Goal: Task Accomplishment & Management: Use online tool/utility

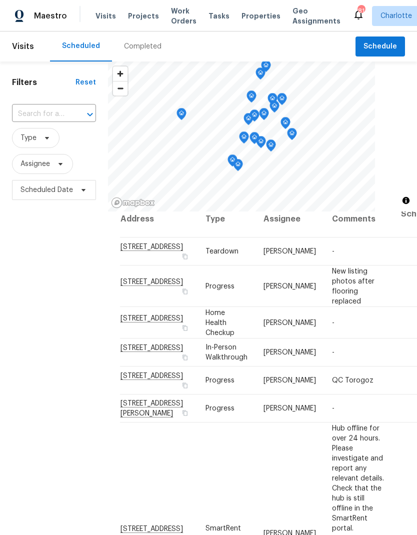
scroll to position [11, 0]
click at [181, 261] on button "button" at bounding box center [185, 256] width 9 height 9
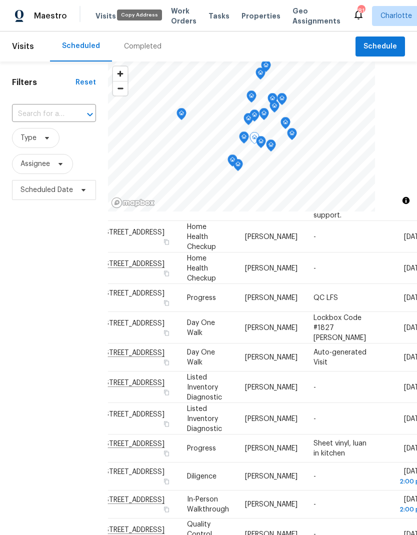
scroll to position [607, 19]
click at [48, 121] on input "text" at bounding box center [40, 115] width 56 height 16
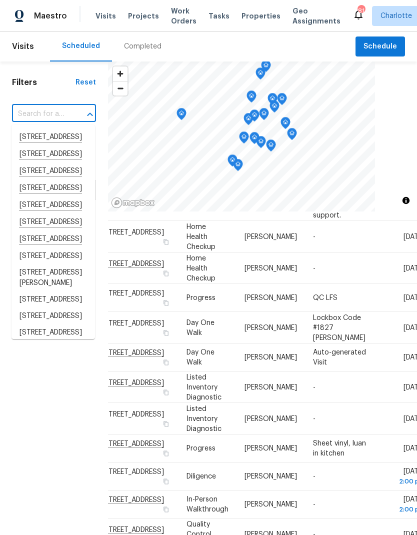
click at [34, 114] on input "text" at bounding box center [40, 115] width 56 height 16
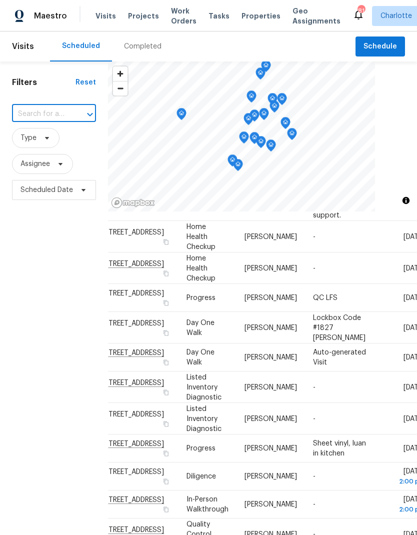
paste input "[STREET_ADDRESS]"
type input "[STREET_ADDRESS]"
click at [62, 141] on li "[STREET_ADDRESS]" at bounding box center [54, 137] width 84 height 17
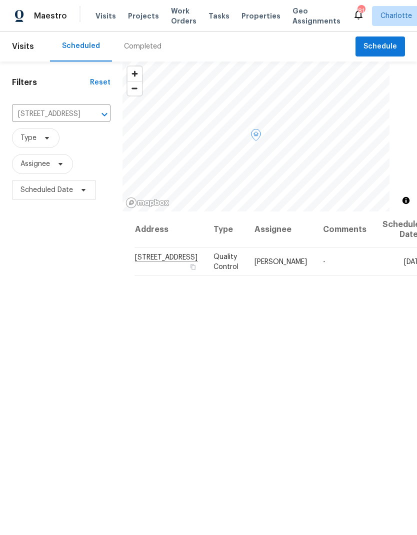
click at [0, 0] on span at bounding box center [0, 0] width 0 height 0
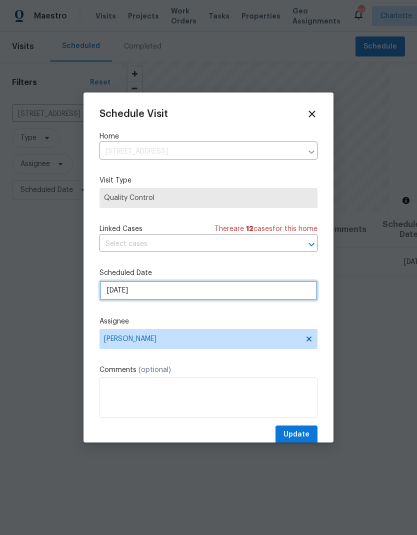
click at [240, 291] on input "[DATE]" at bounding box center [209, 291] width 218 height 20
select select "8"
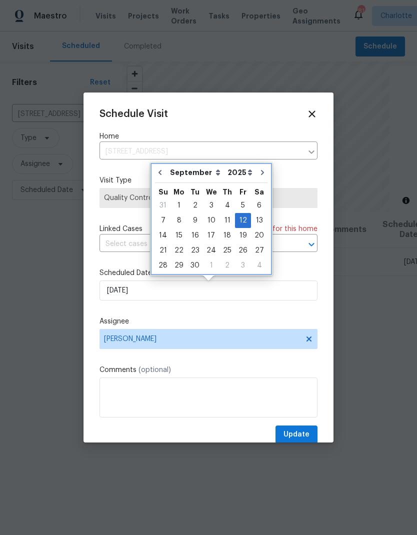
click at [165, 169] on button "Go to previous month" at bounding box center [160, 173] width 15 height 20
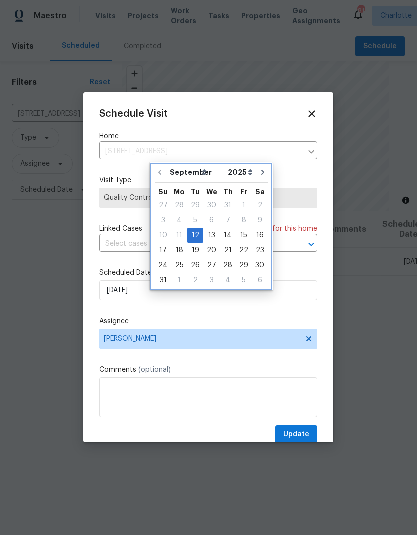
type input "[DATE]"
select select "7"
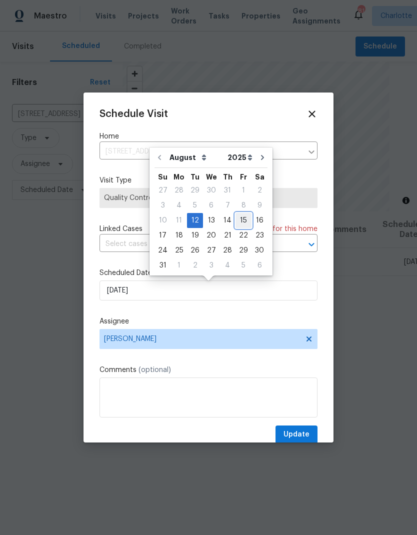
click at [240, 222] on div "15" at bounding box center [244, 221] width 16 height 14
type input "[DATE]"
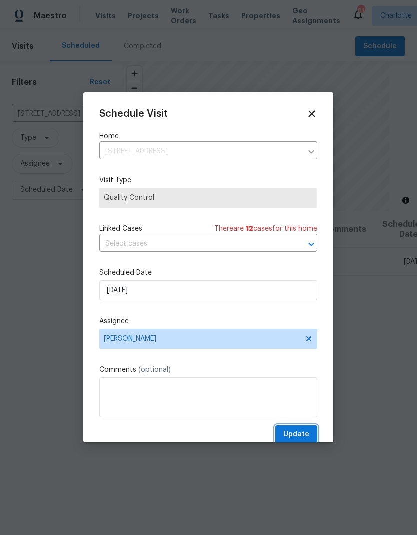
click at [305, 436] on span "Update" at bounding box center [297, 435] width 26 height 13
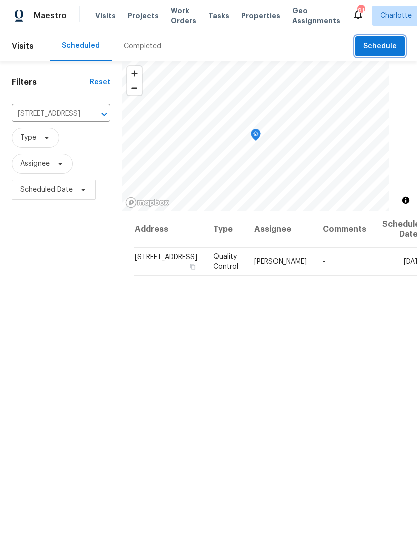
click at [375, 45] on span "Schedule" at bounding box center [381, 47] width 34 height 13
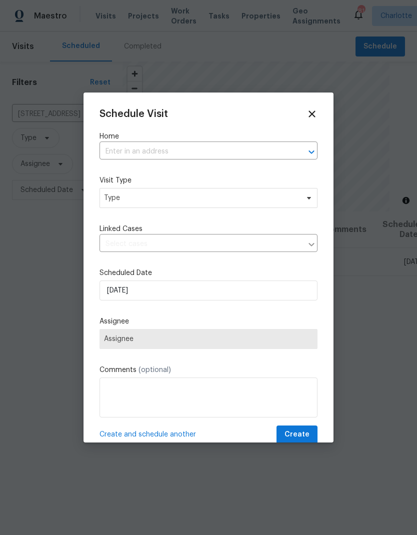
click at [269, 148] on input "text" at bounding box center [195, 152] width 190 height 16
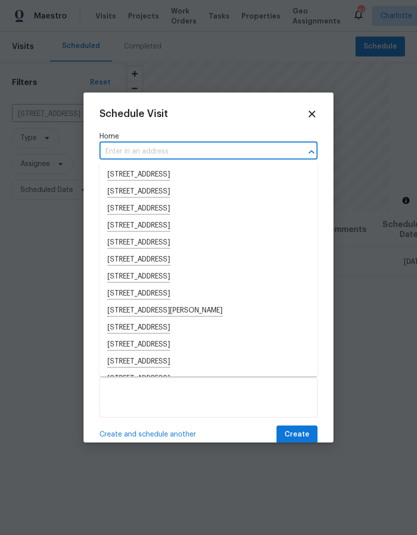
click at [175, 152] on input "text" at bounding box center [195, 152] width 190 height 16
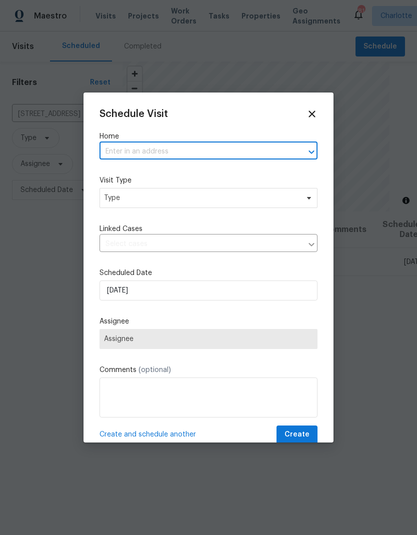
paste input "[STREET_ADDRESS]"
type input "[STREET_ADDRESS]"
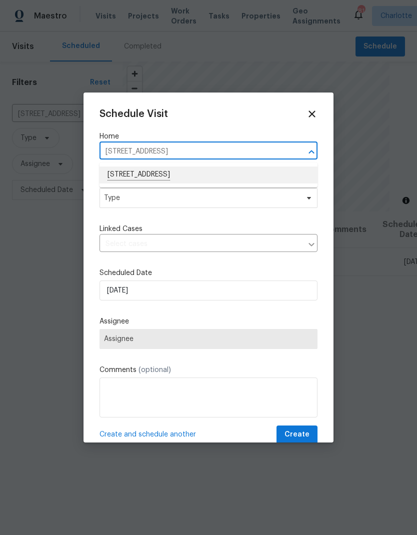
click at [241, 175] on li "[STREET_ADDRESS]" at bounding box center [209, 175] width 218 height 17
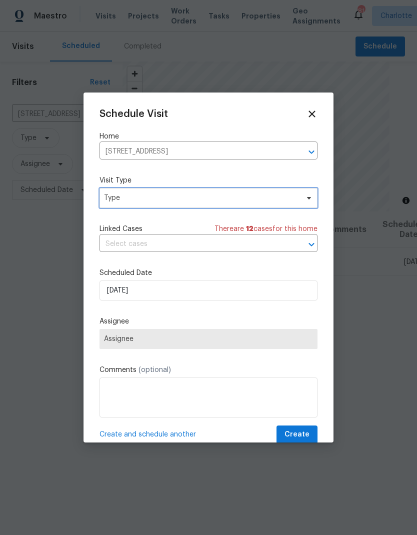
click at [272, 203] on span "Type" at bounding box center [201, 198] width 195 height 10
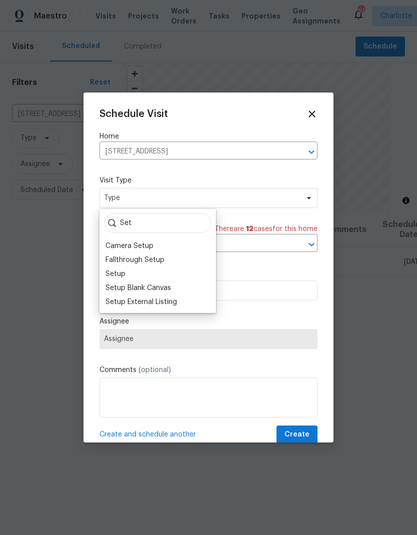
type input "Set"
click at [125, 271] on div "Setup" at bounding box center [116, 274] width 20 height 10
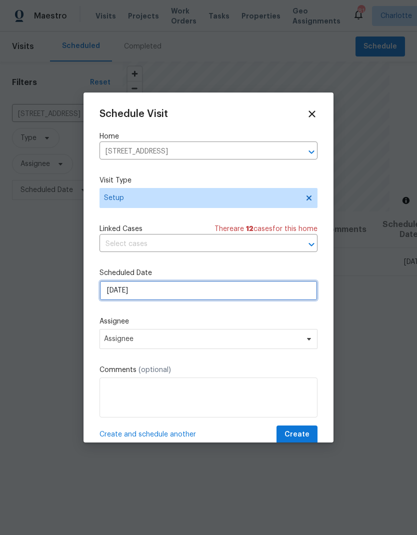
click at [256, 295] on input "[DATE]" at bounding box center [209, 291] width 218 height 20
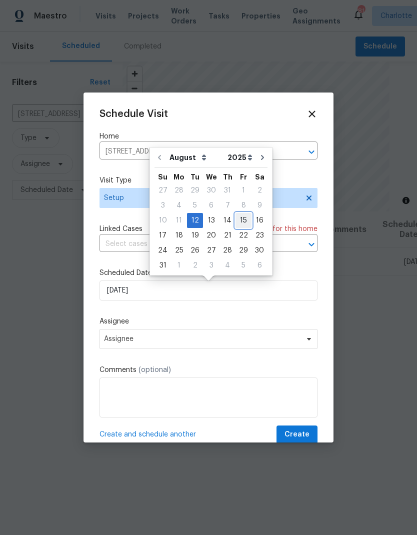
click at [238, 222] on div "15" at bounding box center [244, 221] width 16 height 14
type input "[DATE]"
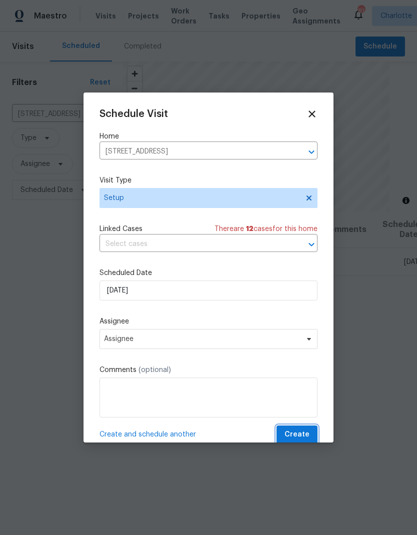
click at [309, 433] on span "Create" at bounding box center [297, 435] width 25 height 13
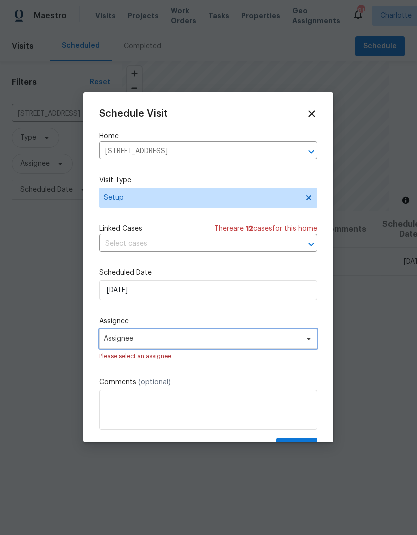
click at [302, 338] on span "Assignee" at bounding box center [209, 339] width 218 height 20
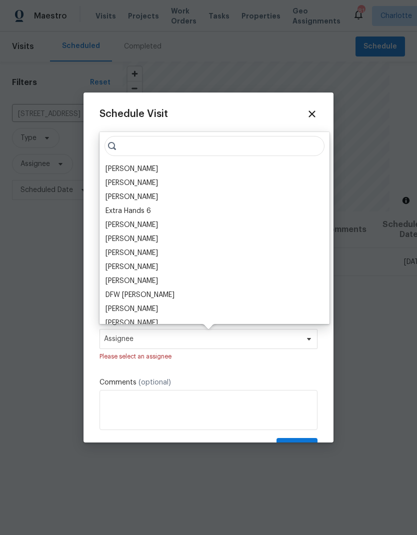
click at [146, 173] on div "[PERSON_NAME]" at bounding box center [132, 169] width 53 height 10
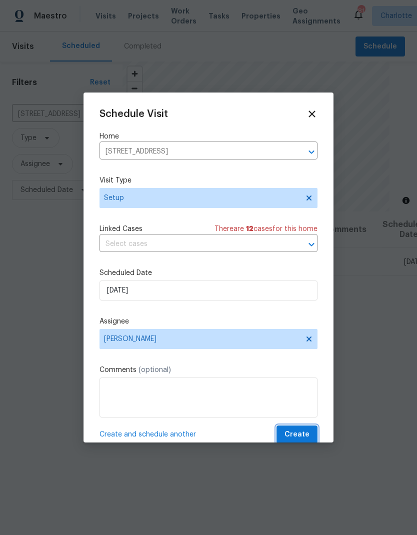
click at [306, 436] on span "Create" at bounding box center [297, 435] width 25 height 13
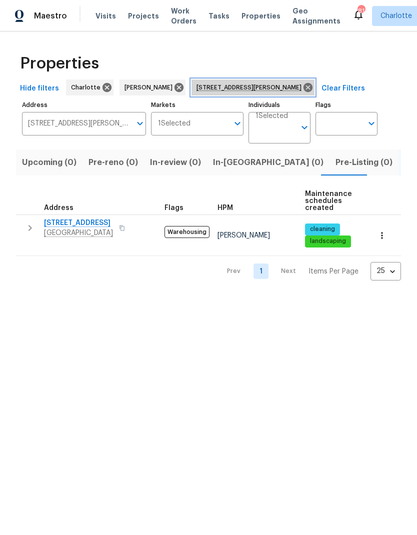
click at [286, 88] on span "4127 Bon Rea Dr Charlotte NC 28226" at bounding box center [251, 88] width 109 height 10
click at [304, 86] on icon at bounding box center [308, 87] width 9 height 9
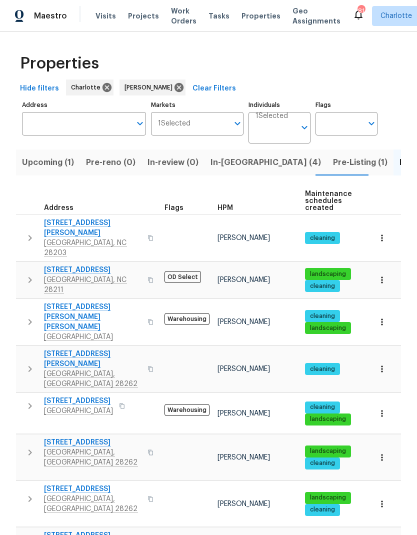
click at [55, 165] on span "Upcoming (1)" at bounding box center [48, 163] width 52 height 14
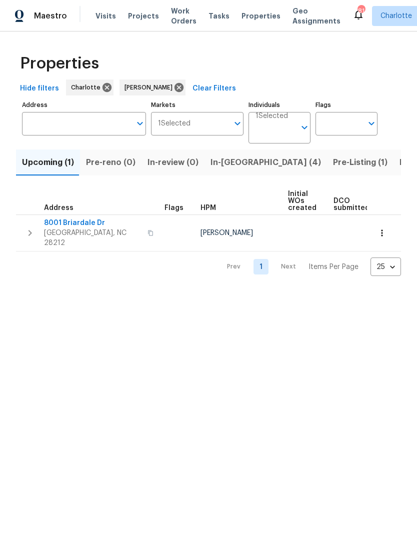
click at [231, 165] on span "In-reno (4)" at bounding box center [266, 163] width 111 height 14
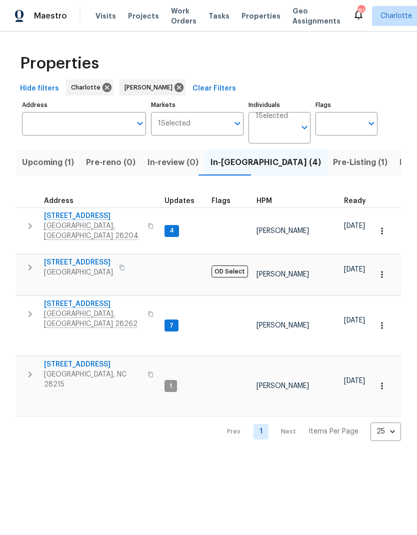
click at [33, 220] on icon "button" at bounding box center [30, 226] width 12 height 12
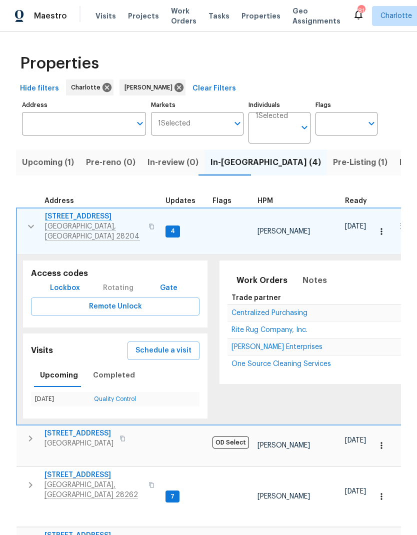
click at [100, 219] on span "1031 Skyline View Way" at bounding box center [94, 217] width 98 height 10
click at [102, 217] on span "1031 Skyline View Way" at bounding box center [94, 217] width 98 height 10
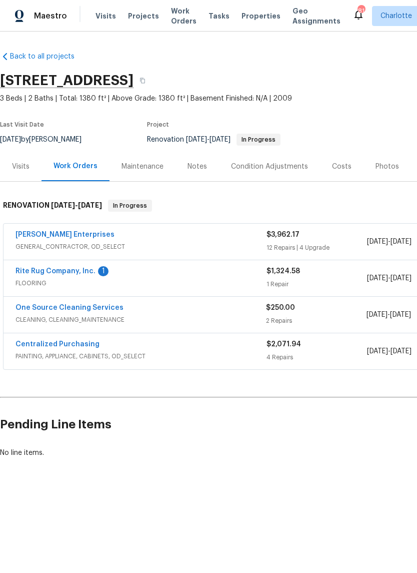
click at [43, 309] on link "One Source Cleaning Services" at bounding box center [70, 307] width 108 height 7
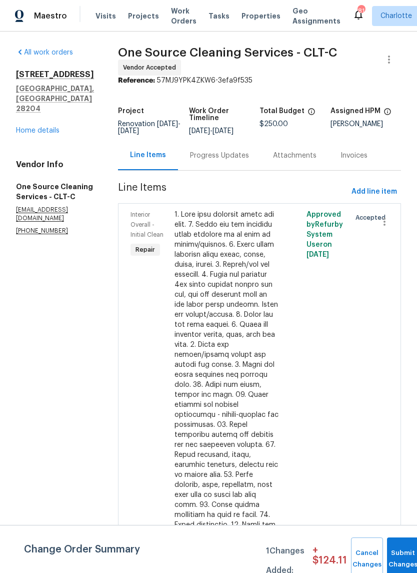
click at [230, 155] on div "Progress Updates" at bounding box center [219, 156] width 59 height 10
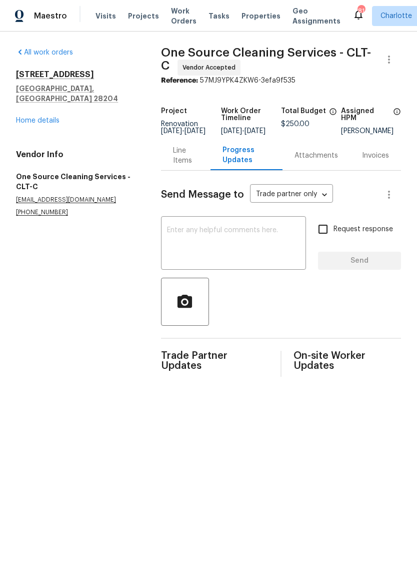
click at [266, 240] on textarea at bounding box center [233, 244] width 133 height 35
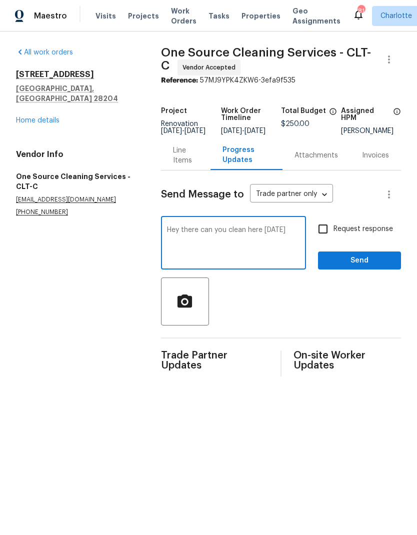
type textarea "Hey there can you clean here [DATE]"
click at [314, 236] on input "Request response" at bounding box center [323, 229] width 21 height 21
checkbox input "true"
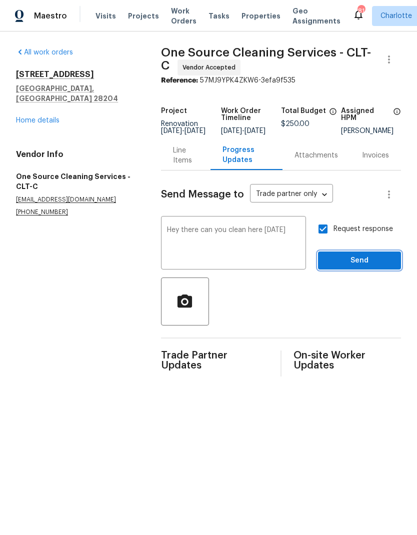
click at [352, 267] on span "Send" at bounding box center [359, 261] width 67 height 13
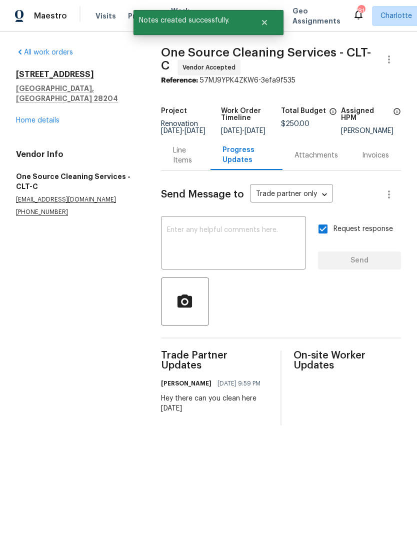
click at [40, 117] on link "Home details" at bounding box center [38, 120] width 44 height 7
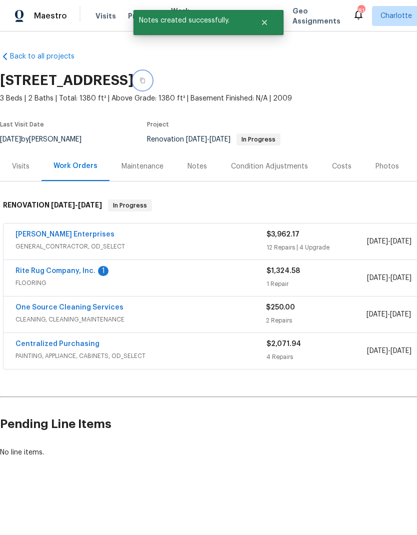
click at [146, 80] on icon "button" at bounding box center [143, 81] width 6 height 6
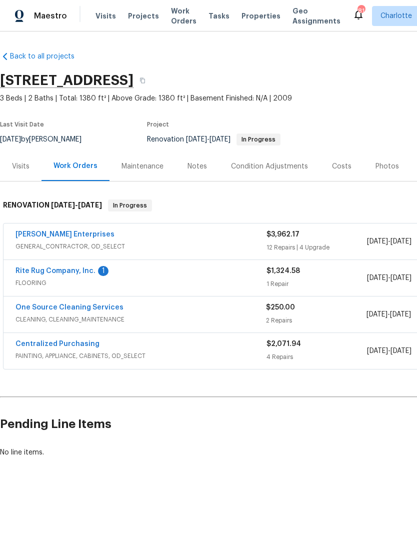
click at [90, 309] on link "One Source Cleaning Services" at bounding box center [70, 307] width 108 height 7
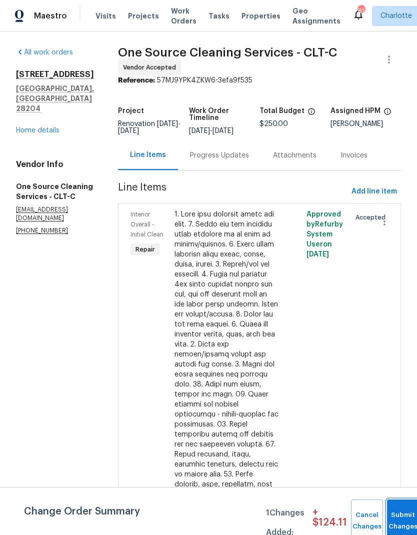
click at [397, 516] on button "Submit Changes" at bounding box center [403, 521] width 32 height 43
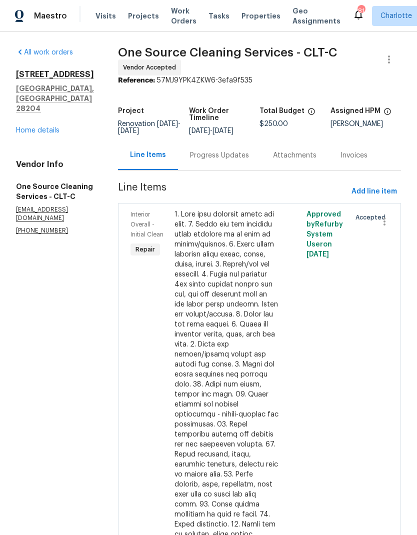
click at [223, 158] on div "Progress Updates" at bounding box center [219, 156] width 59 height 10
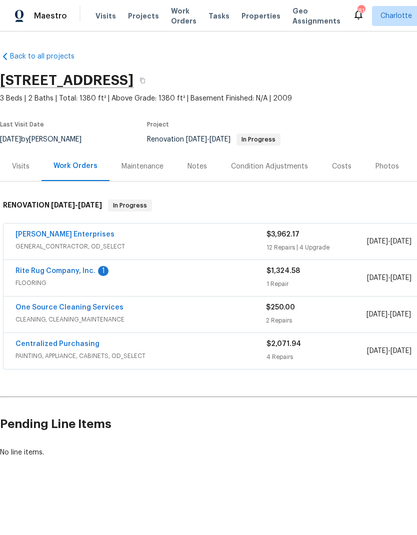
click at [196, 168] on div "Notes" at bounding box center [198, 167] width 20 height 10
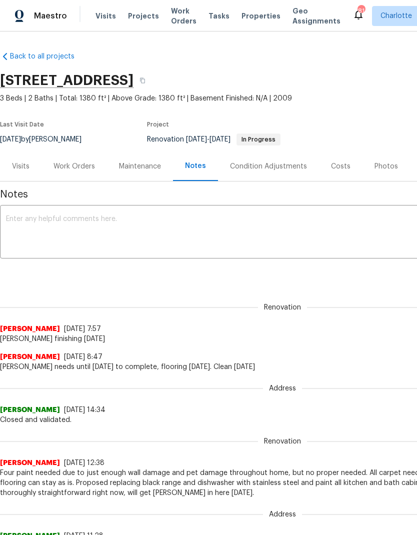
click at [303, 227] on textarea at bounding box center [282, 233] width 553 height 35
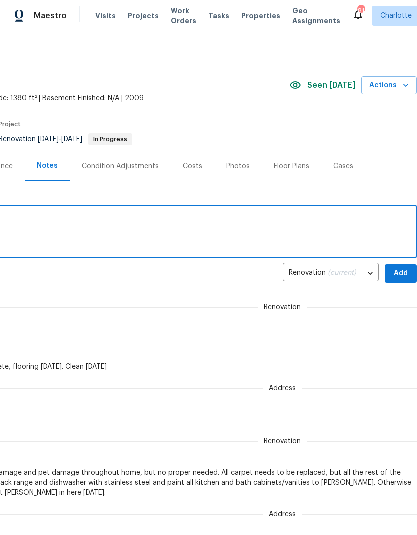
scroll to position [0, 148]
type textarea "Flooring tomorrow, clean Wednesday"
click at [395, 275] on span "Add" at bounding box center [401, 274] width 16 height 13
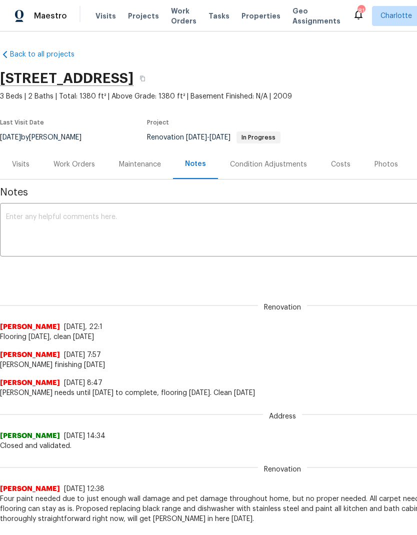
scroll to position [2, 0]
click at [140, 164] on div "Maintenance" at bounding box center [140, 165] width 42 height 10
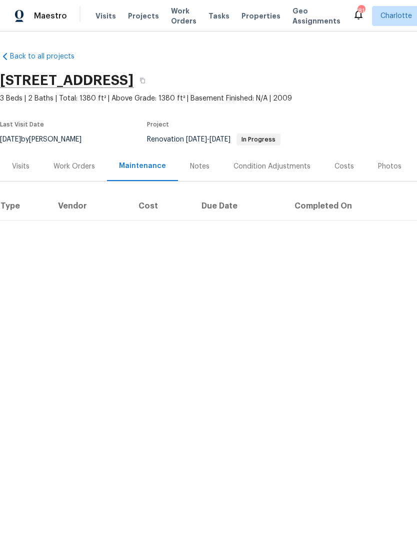
click at [84, 164] on div "Work Orders" at bounding box center [75, 167] width 42 height 10
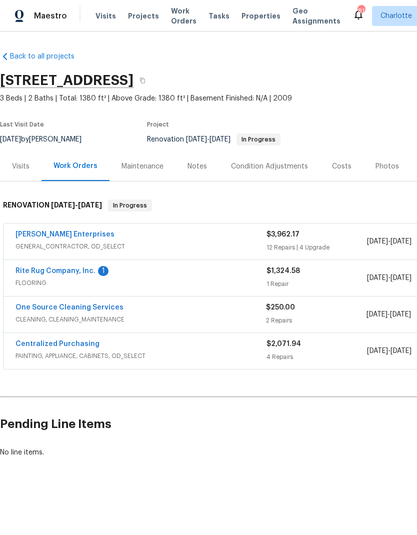
click at [94, 309] on link "One Source Cleaning Services" at bounding box center [70, 307] width 108 height 7
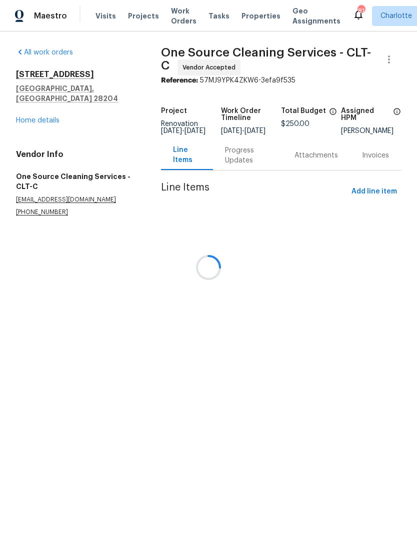
click at [243, 164] on div at bounding box center [208, 267] width 417 height 535
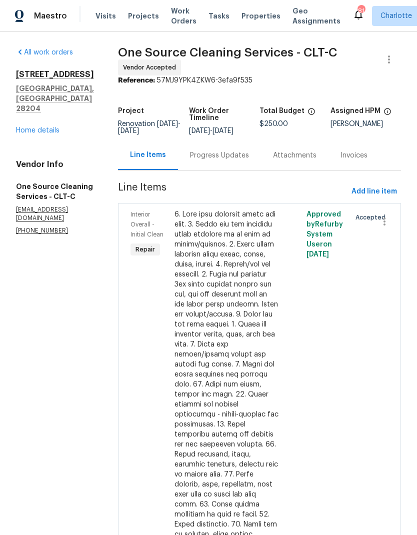
click at [231, 152] on div "Progress Updates" at bounding box center [219, 156] width 59 height 10
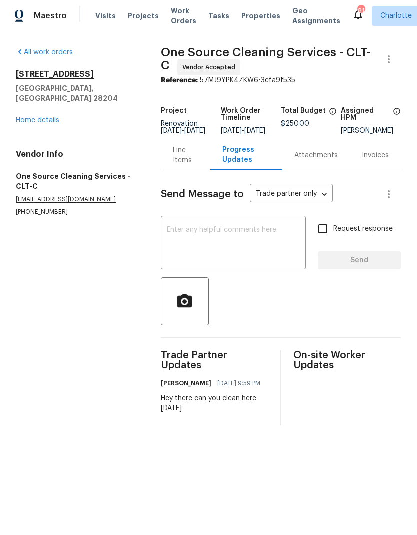
click at [264, 243] on textarea at bounding box center [233, 244] width 133 height 35
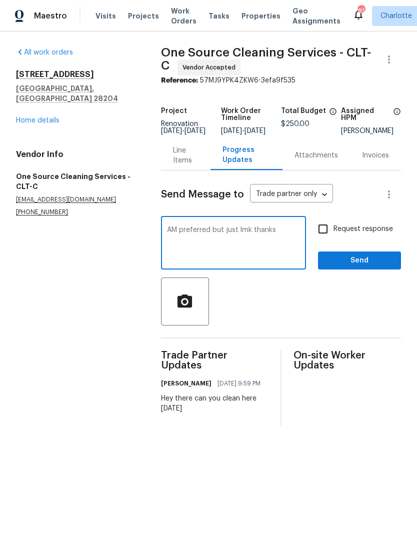
type textarea "AM preferred but just lmk thanks"
click at [318, 236] on input "Request response" at bounding box center [323, 229] width 21 height 21
checkbox input "true"
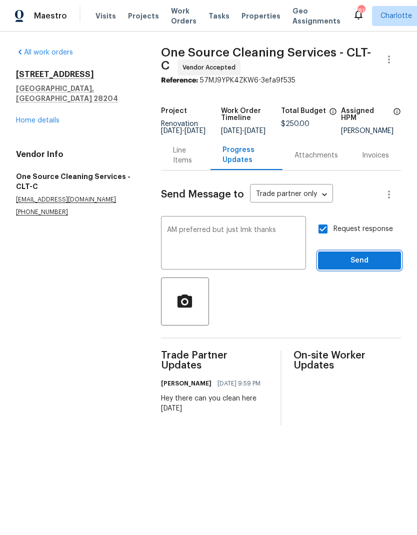
click at [367, 267] on span "Send" at bounding box center [359, 261] width 67 height 13
